Goal: Information Seeking & Learning: Check status

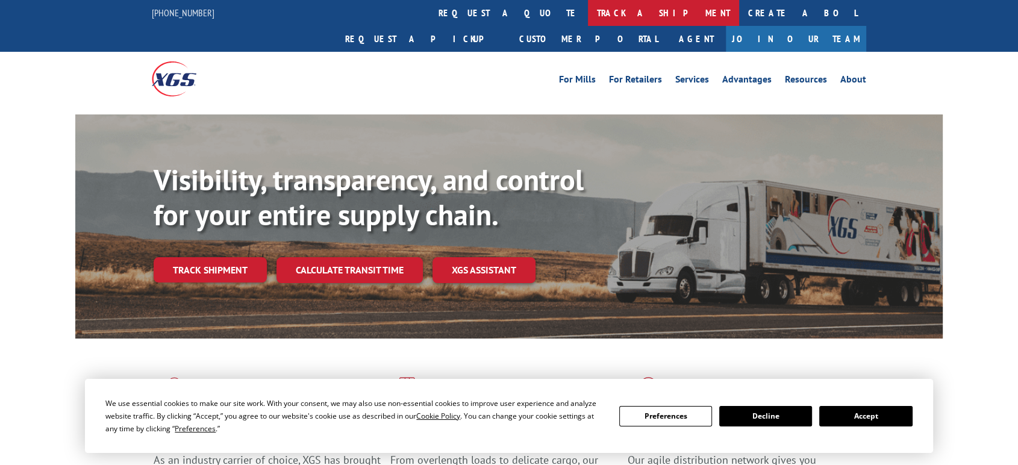
click at [588, 13] on link "track a shipment" at bounding box center [663, 13] width 151 height 26
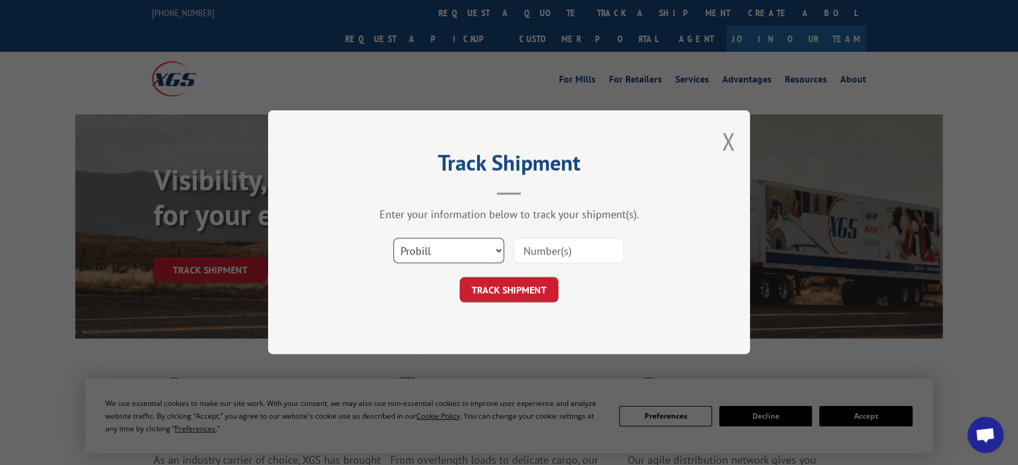
click at [458, 252] on select "Select category... Probill BOL PO" at bounding box center [448, 251] width 111 height 25
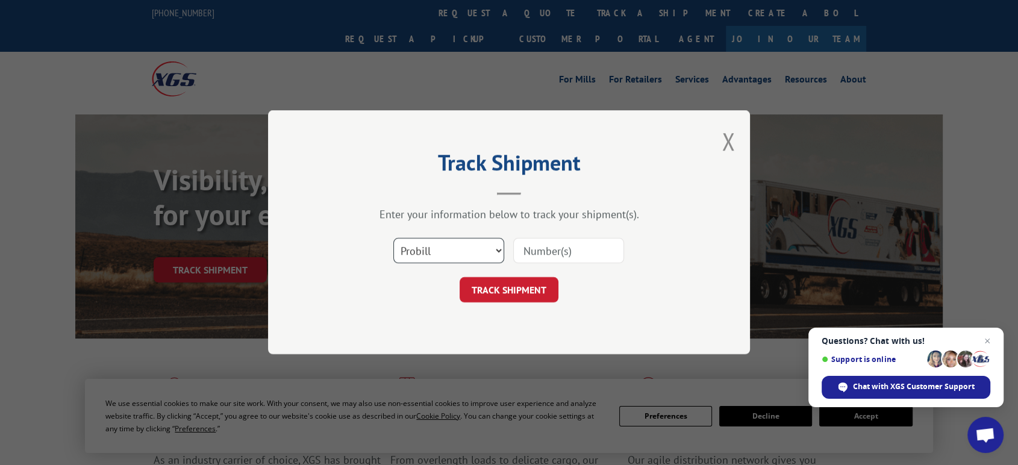
select select "po"
click at [393, 239] on select "Select category... Probill BOL PO" at bounding box center [448, 251] width 111 height 25
click at [548, 252] on input at bounding box center [568, 251] width 111 height 25
type input "06523492"
click at [460, 278] on button "TRACK SHIPMENT" at bounding box center [509, 290] width 99 height 25
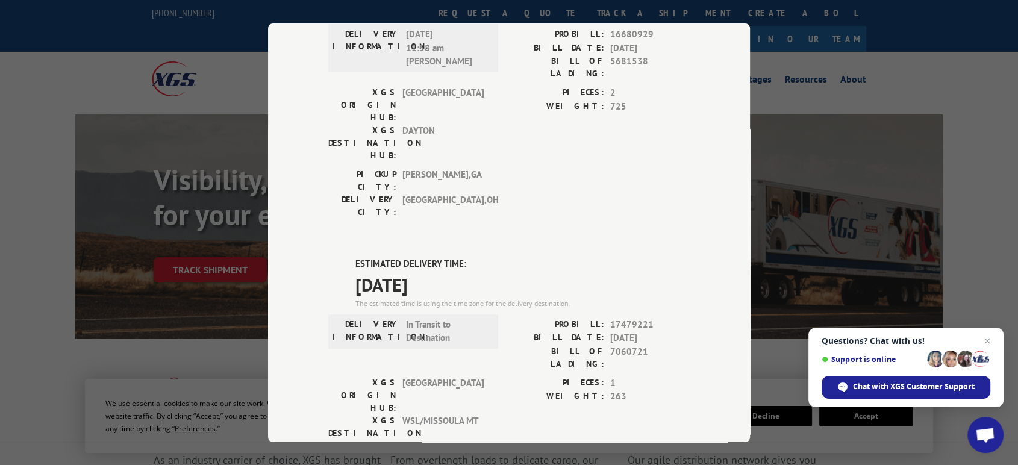
scroll to position [667, 0]
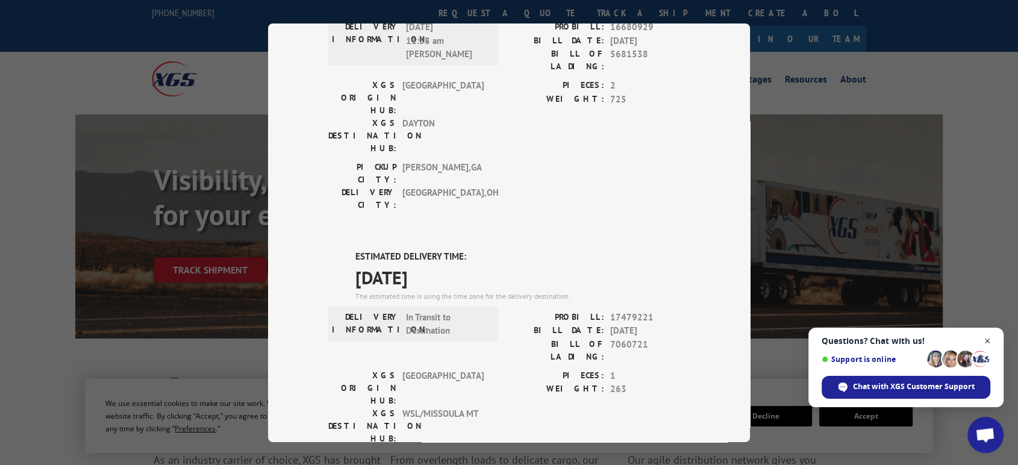
click at [986, 341] on span "Close chat" at bounding box center [987, 341] width 15 height 15
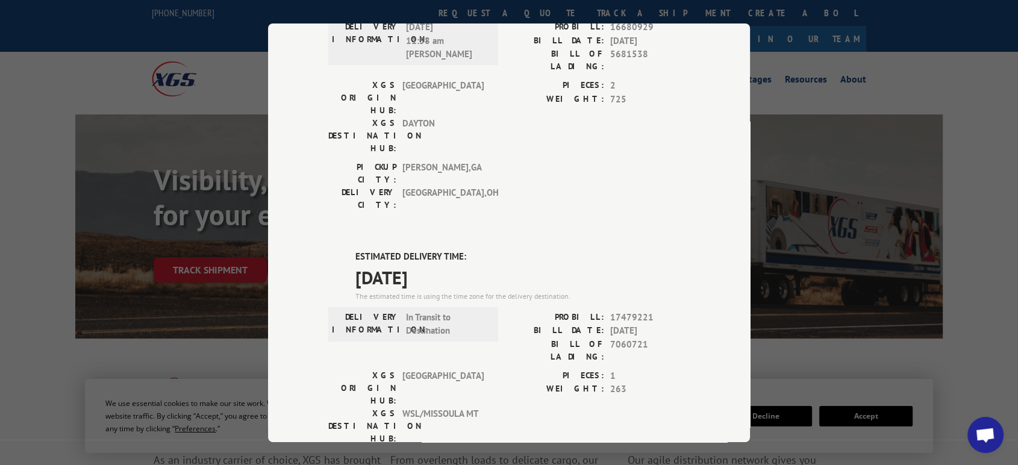
scroll to position [0, 0]
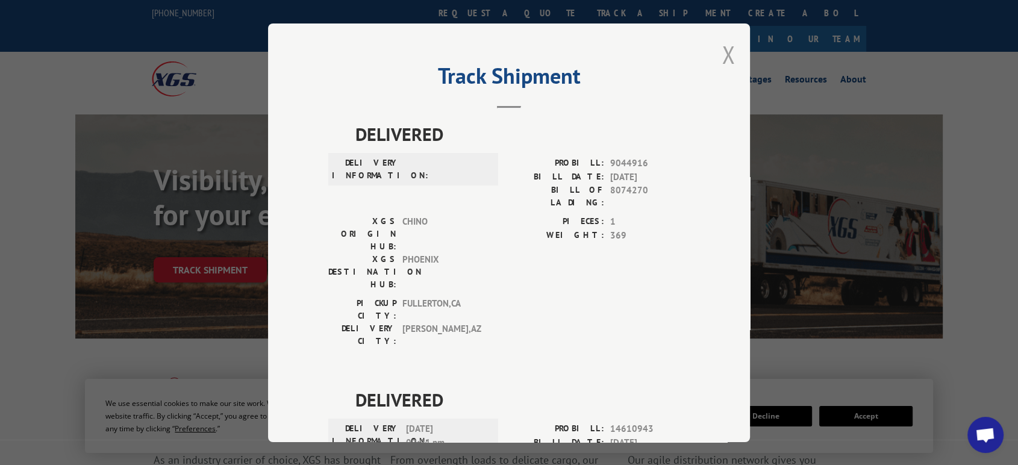
click at [723, 52] on button "Close modal" at bounding box center [728, 55] width 13 height 32
